Goal: Use online tool/utility: Utilize a website feature to perform a specific function

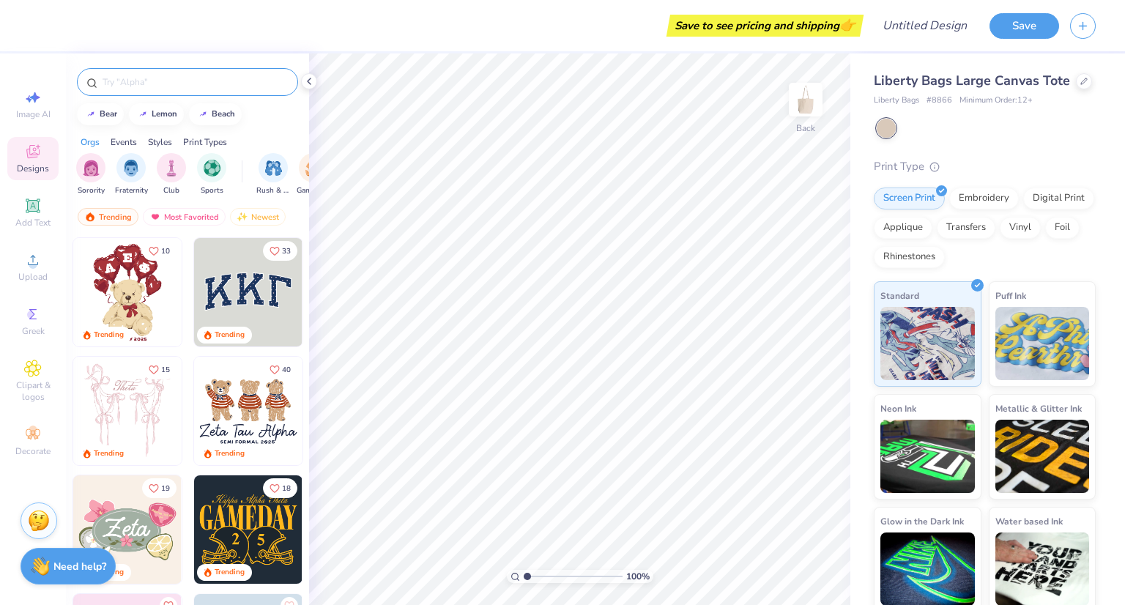
click at [140, 71] on div at bounding box center [187, 82] width 221 height 28
click at [140, 78] on input "text" at bounding box center [195, 82] width 188 height 15
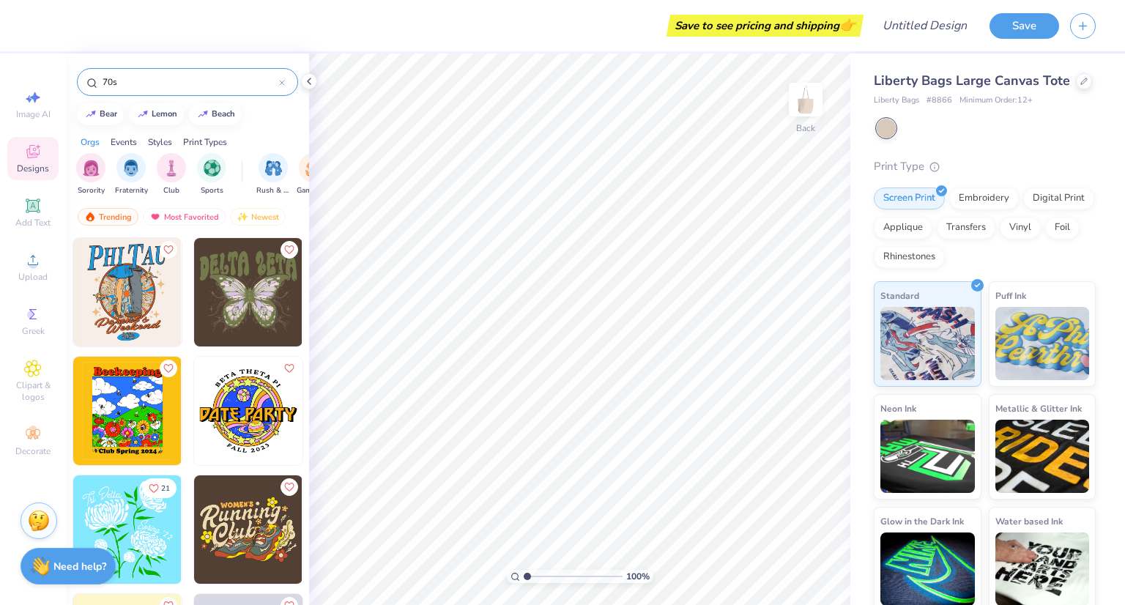
type input "70s"
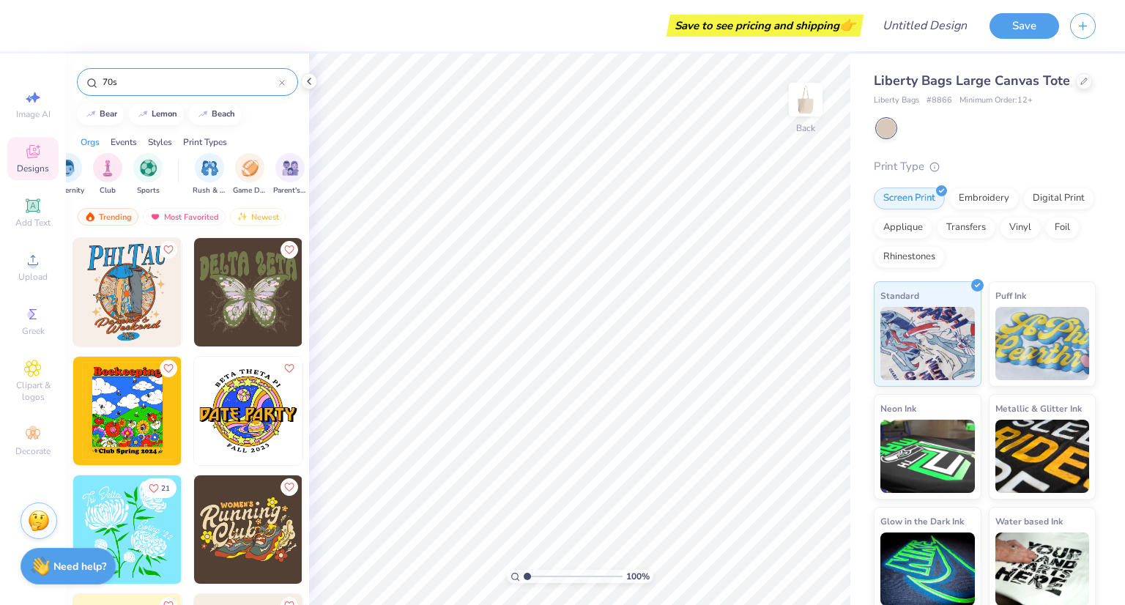
scroll to position [0, 64]
click at [164, 145] on div "Styles" at bounding box center [160, 141] width 24 height 13
click at [256, 177] on div "filter for 60s & 70s" at bounding box center [252, 166] width 29 height 29
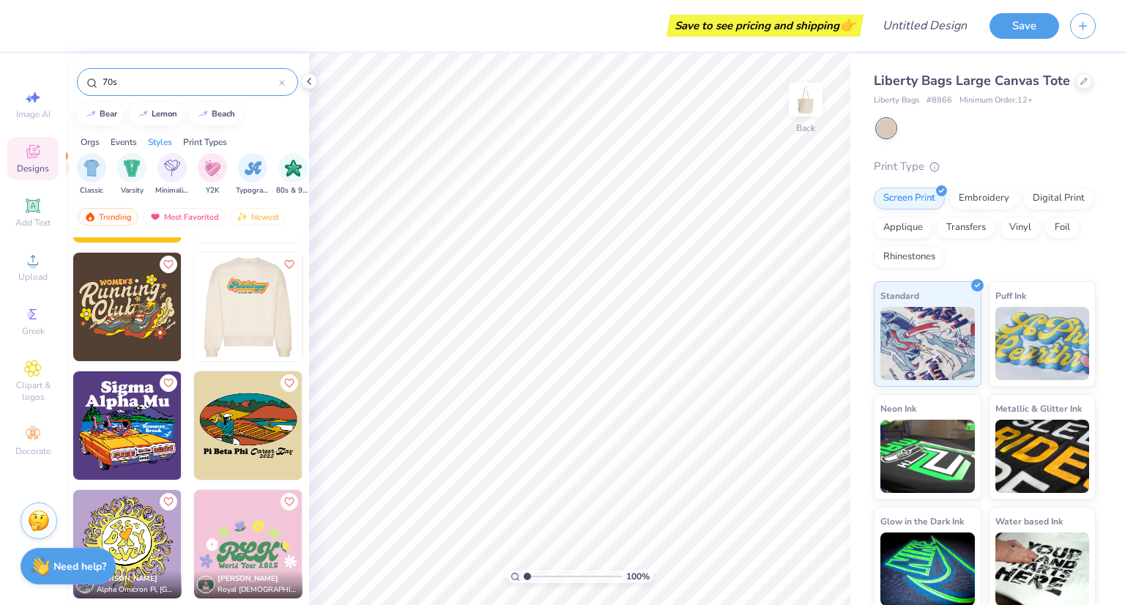
scroll to position [223, 0]
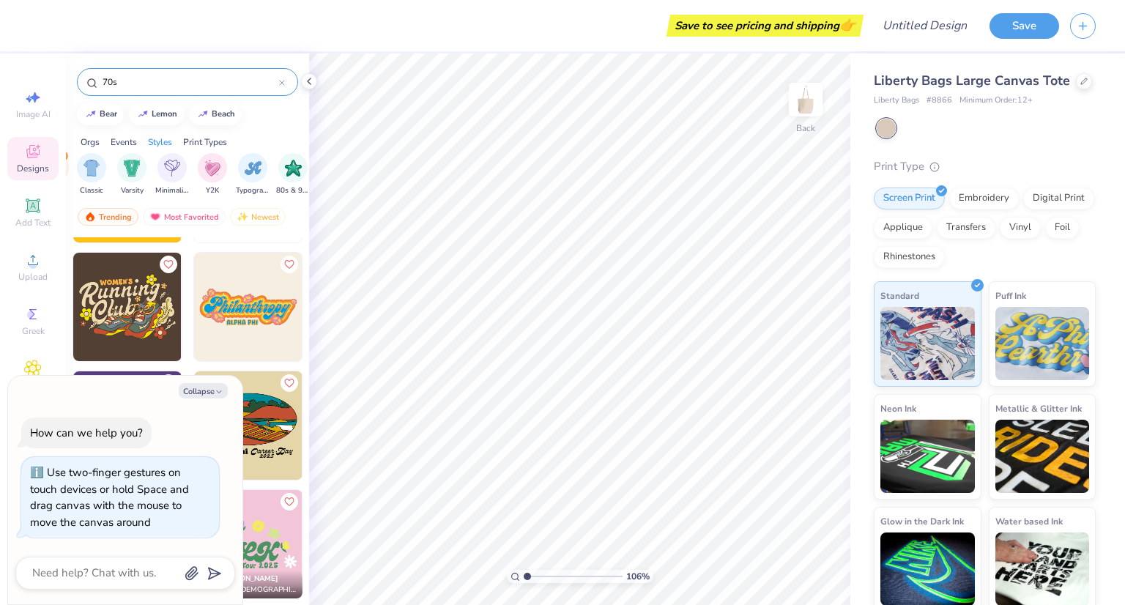
type input "1.06159566382974"
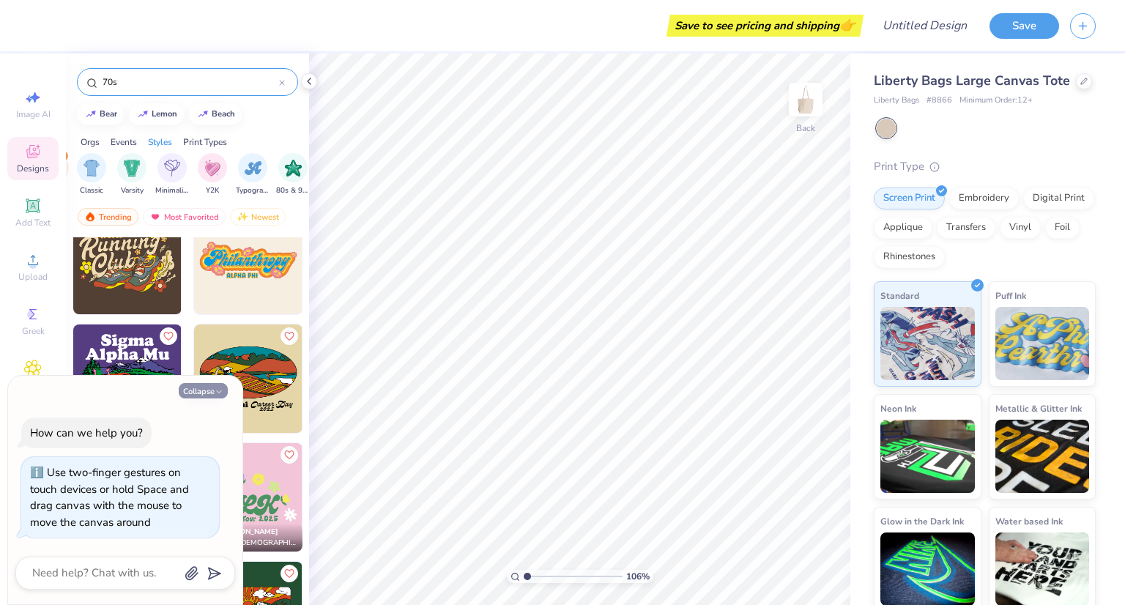
click at [217, 397] on button "Collapse" at bounding box center [203, 390] width 49 height 15
type textarea "x"
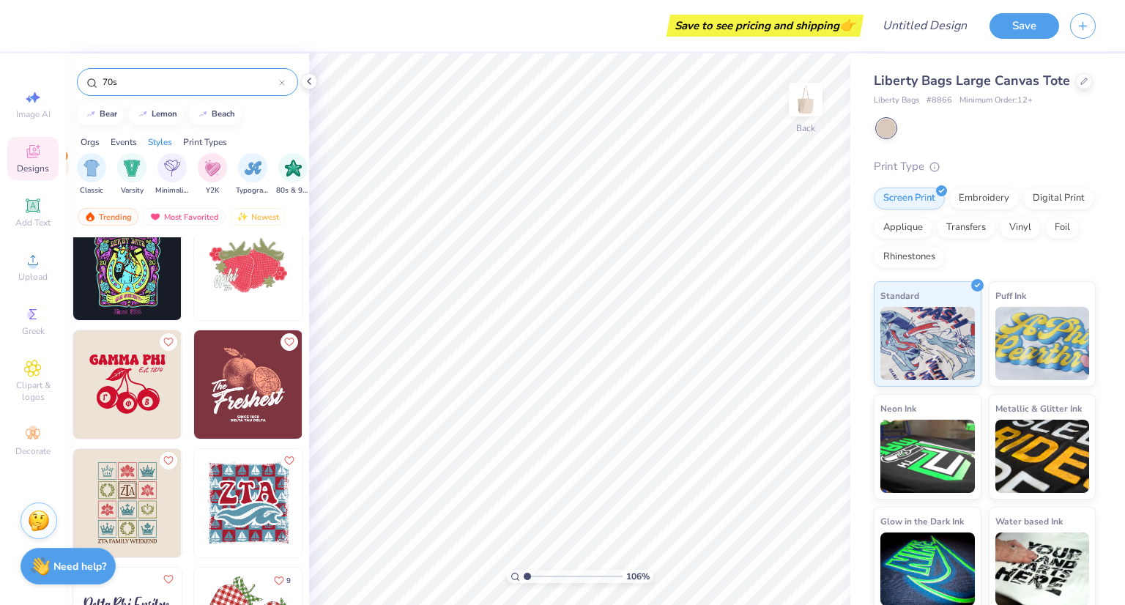
scroll to position [4962, 0]
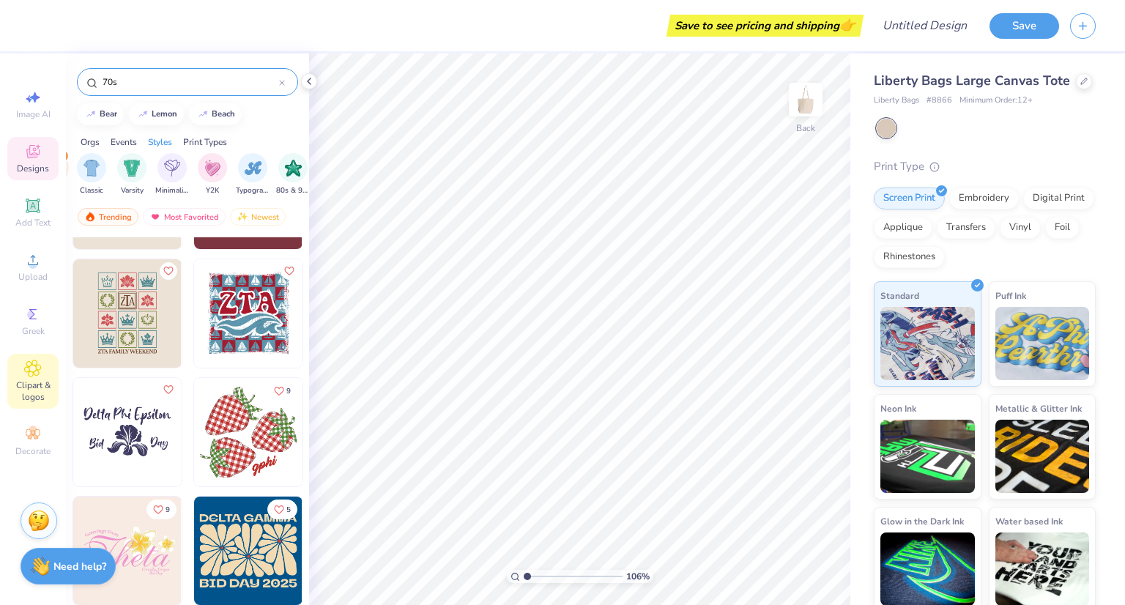
click at [32, 369] on icon at bounding box center [32, 368] width 7 height 7
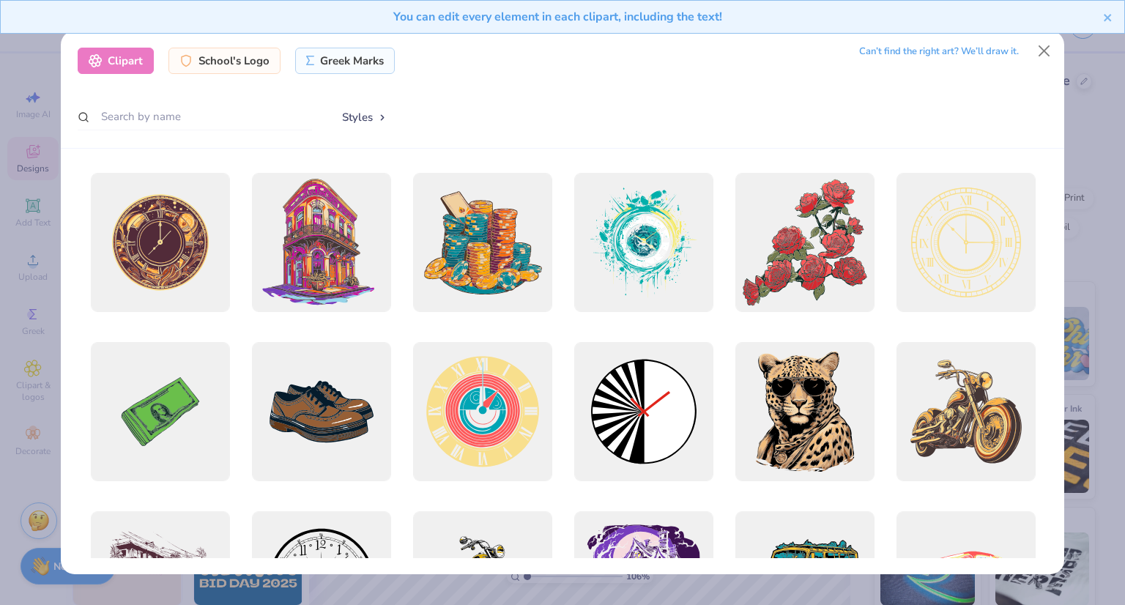
click at [348, 112] on button "Styles" at bounding box center [365, 117] width 76 height 28
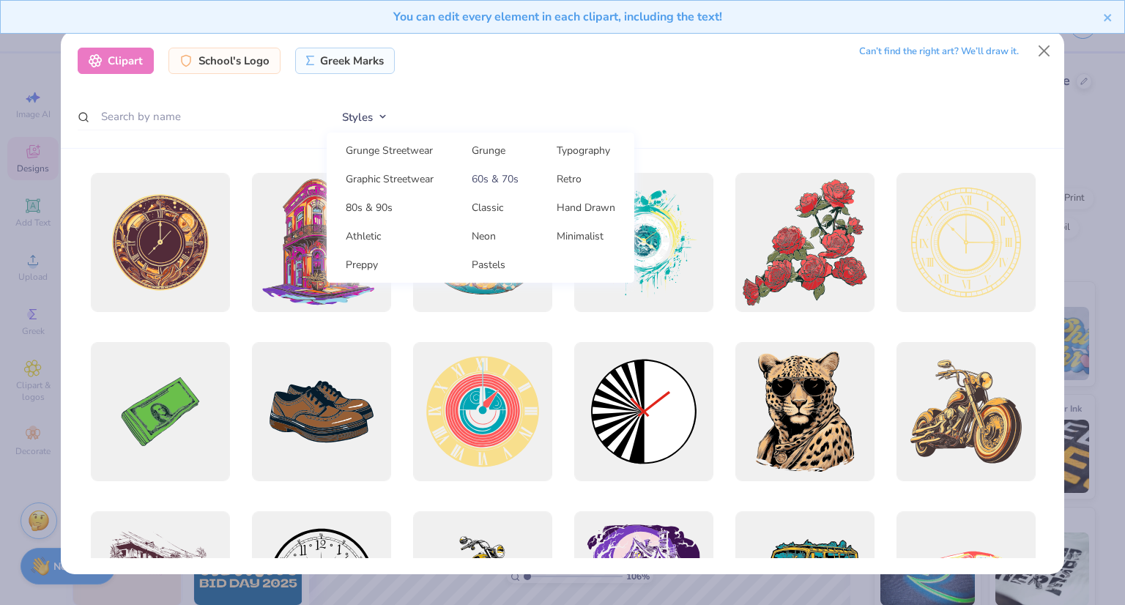
click at [495, 168] on link "60s & 70s" at bounding box center [495, 179] width 73 height 24
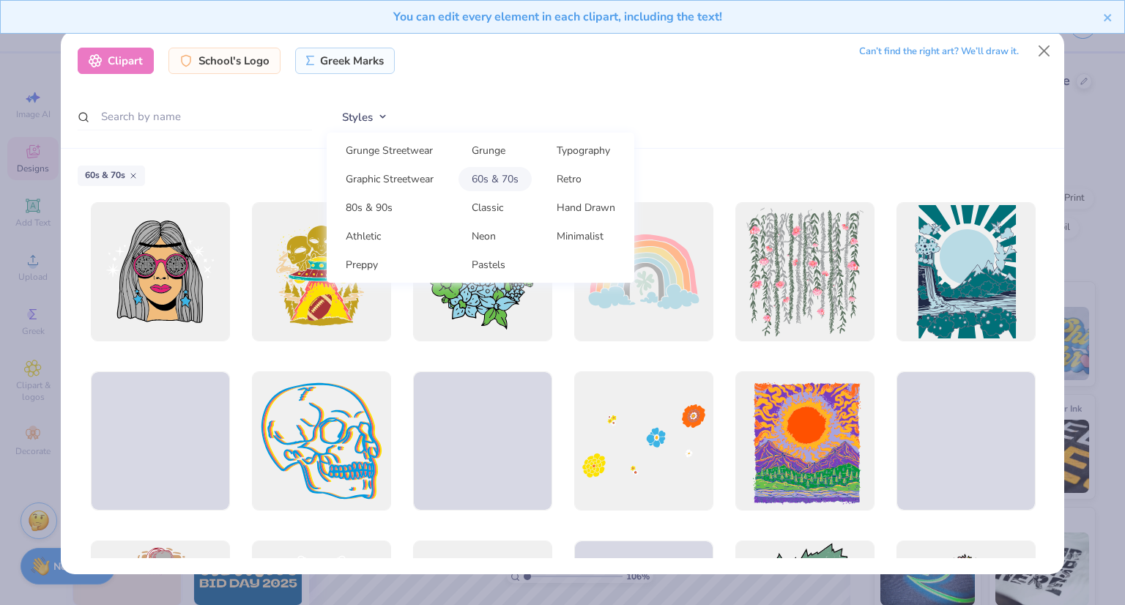
click at [694, 119] on div "Styles Grunge Streetwear Grunge Typography Graphic Streetwear 60s & 70s Retro 8…" at bounding box center [687, 117] width 721 height 29
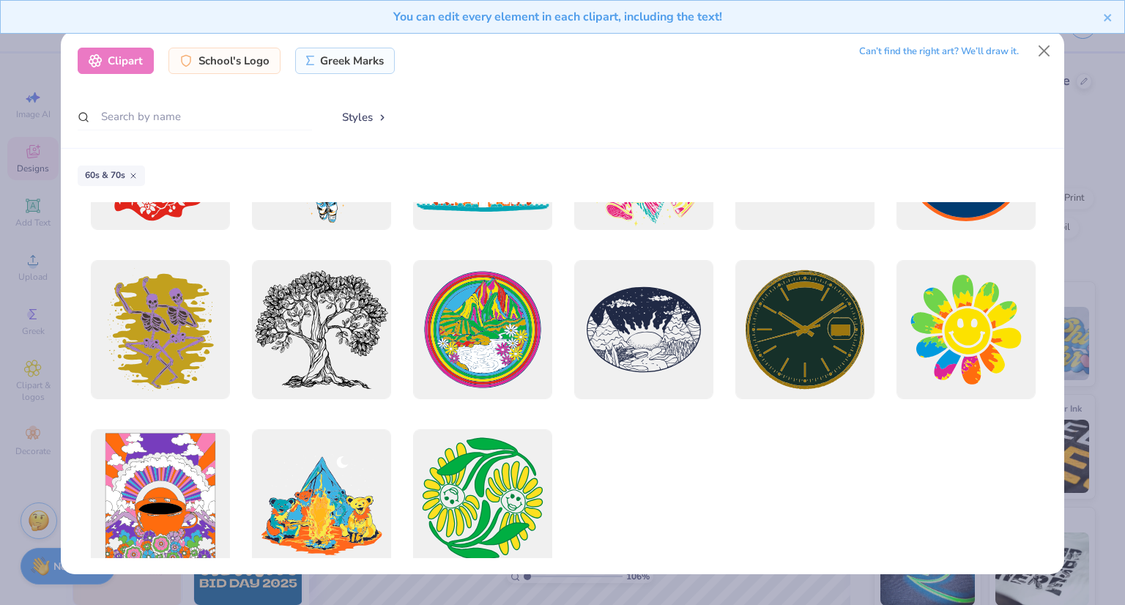
scroll to position [1843, 0]
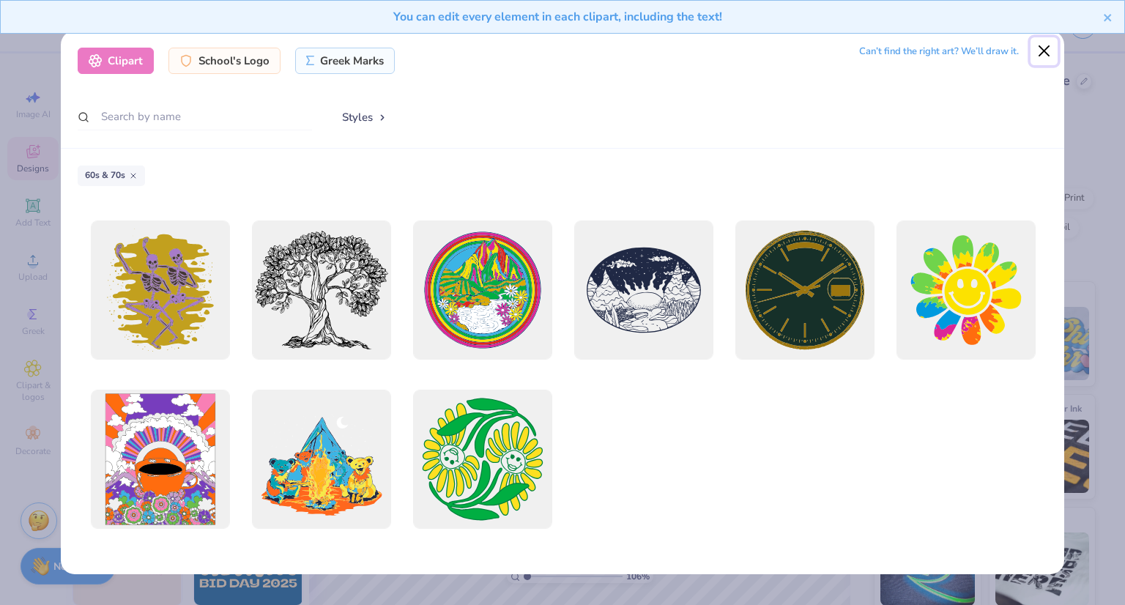
click at [1043, 47] on button "Close" at bounding box center [1045, 51] width 28 height 28
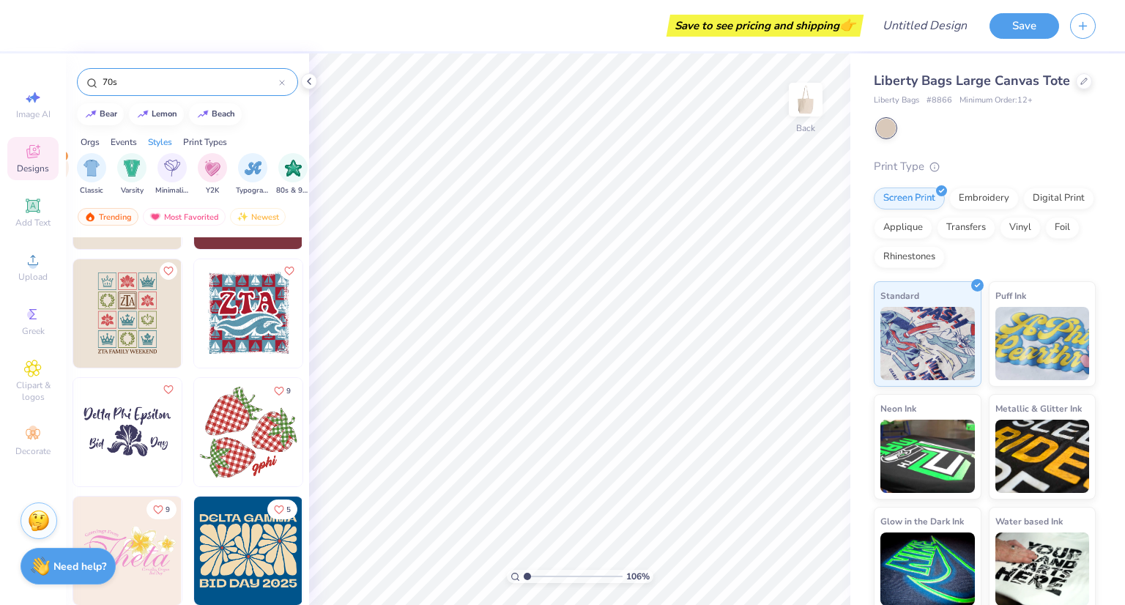
type input "1"
